Goal: Check status: Check status

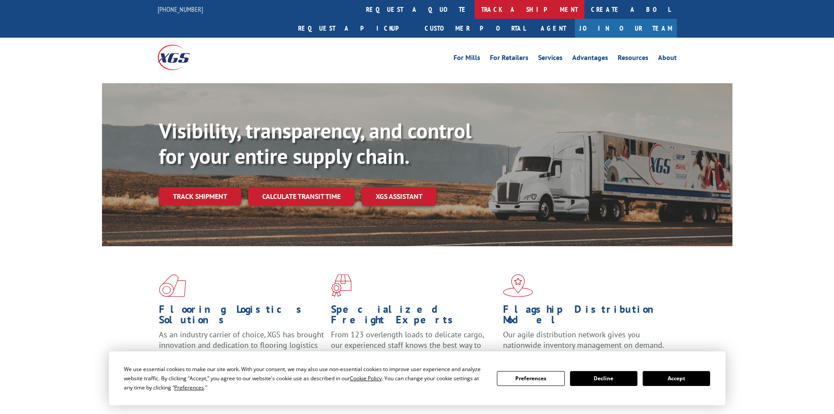
click at [474, 9] on link "track a shipment" at bounding box center [529, 9] width 110 height 19
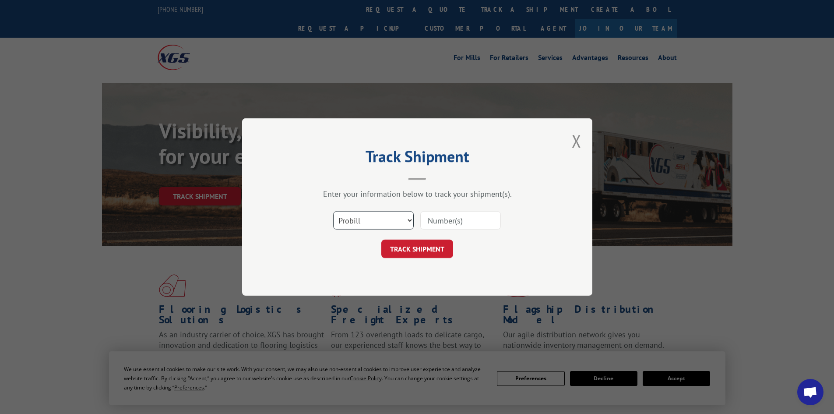
click at [365, 225] on select "Select category... Probill BOL PO" at bounding box center [373, 220] width 81 height 18
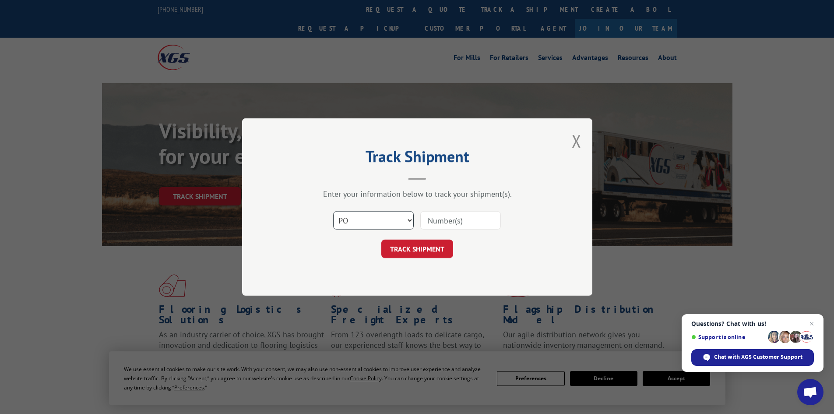
click at [333, 211] on select "Select category... Probill BOL PO" at bounding box center [373, 220] width 81 height 18
click at [454, 225] on input at bounding box center [460, 220] width 81 height 18
click at [579, 142] on button "Close modal" at bounding box center [577, 140] width 10 height 23
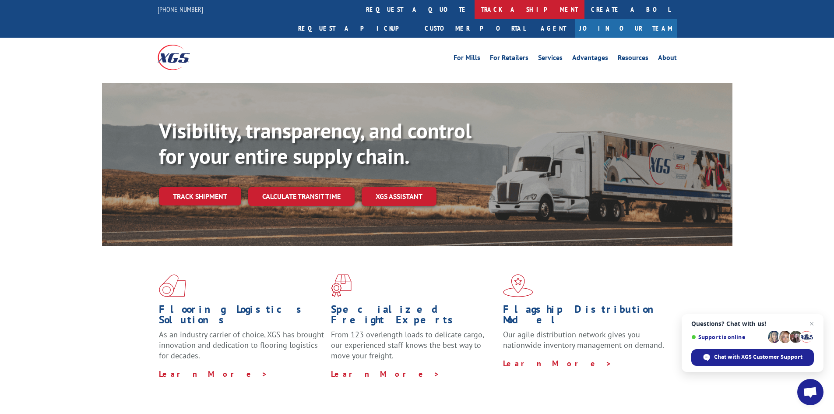
click at [474, 6] on link "track a shipment" at bounding box center [529, 9] width 110 height 19
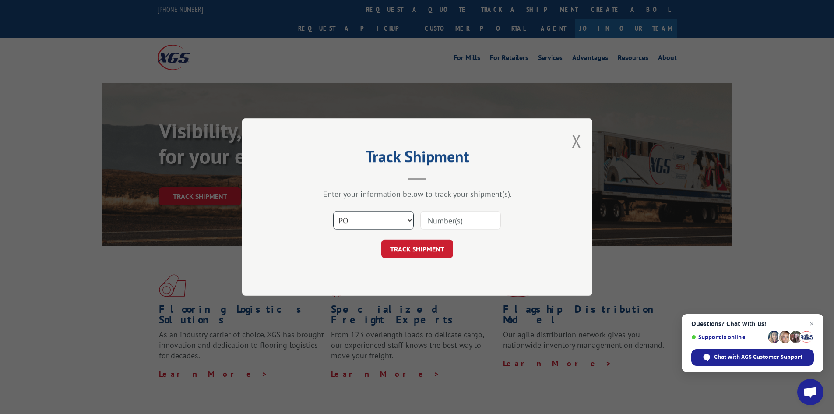
click at [403, 221] on select "Select category... Probill BOL PO" at bounding box center [373, 220] width 81 height 18
click at [574, 136] on button "Close modal" at bounding box center [577, 140] width 10 height 23
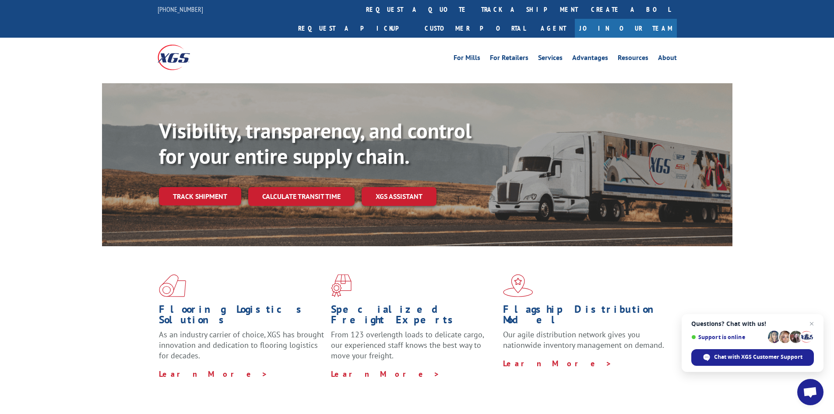
click at [192, 187] on link "Track shipment" at bounding box center [200, 196] width 82 height 18
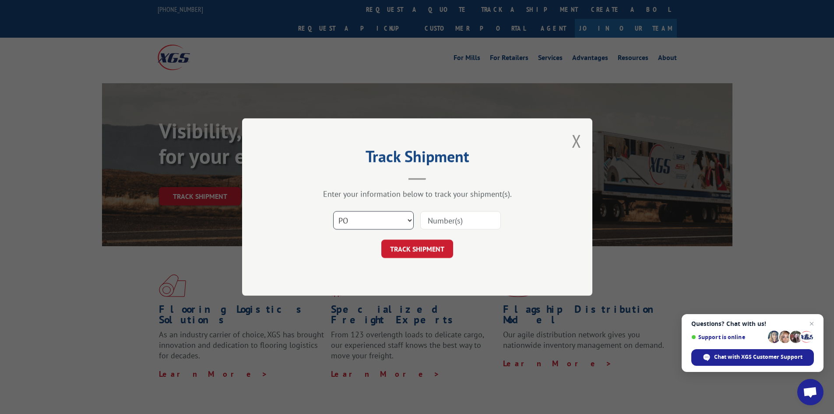
click at [361, 221] on select "Select category... Probill BOL PO" at bounding box center [373, 220] width 81 height 18
select select "probill"
click at [333, 211] on select "Select category... Probill BOL PO" at bounding box center [373, 220] width 81 height 18
click at [453, 218] on input at bounding box center [460, 220] width 81 height 18
type input "16331079"
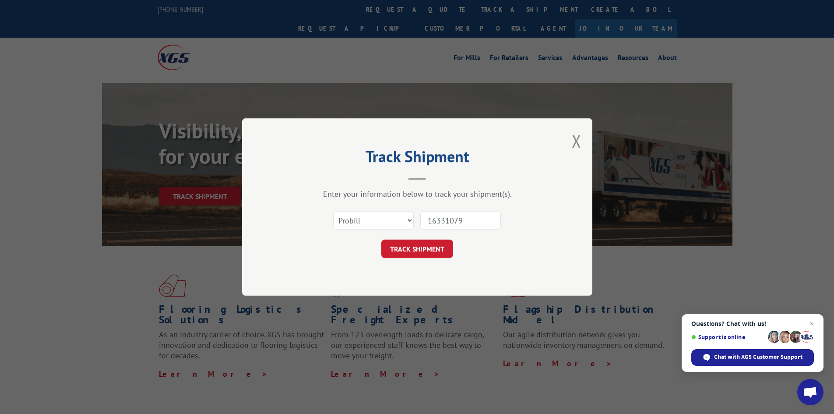
click button "TRACK SHIPMENT" at bounding box center [417, 248] width 72 height 18
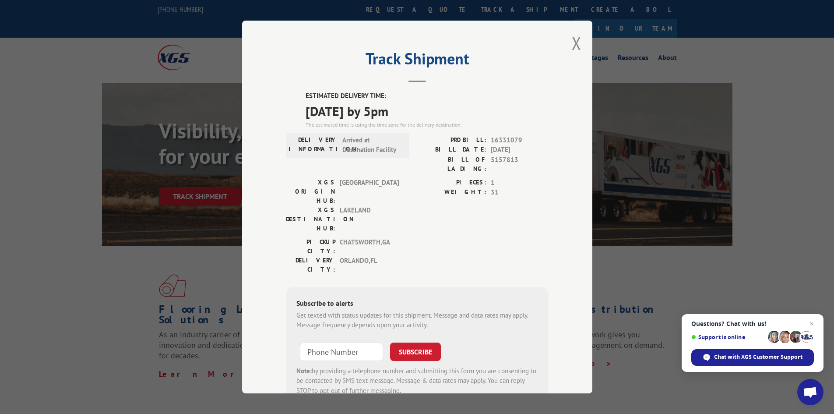
type input "+1 (___) ___-____"
click at [361, 342] on input "+1 (___) ___-____" at bounding box center [341, 351] width 83 height 18
